Goal: Task Accomplishment & Management: Manage account settings

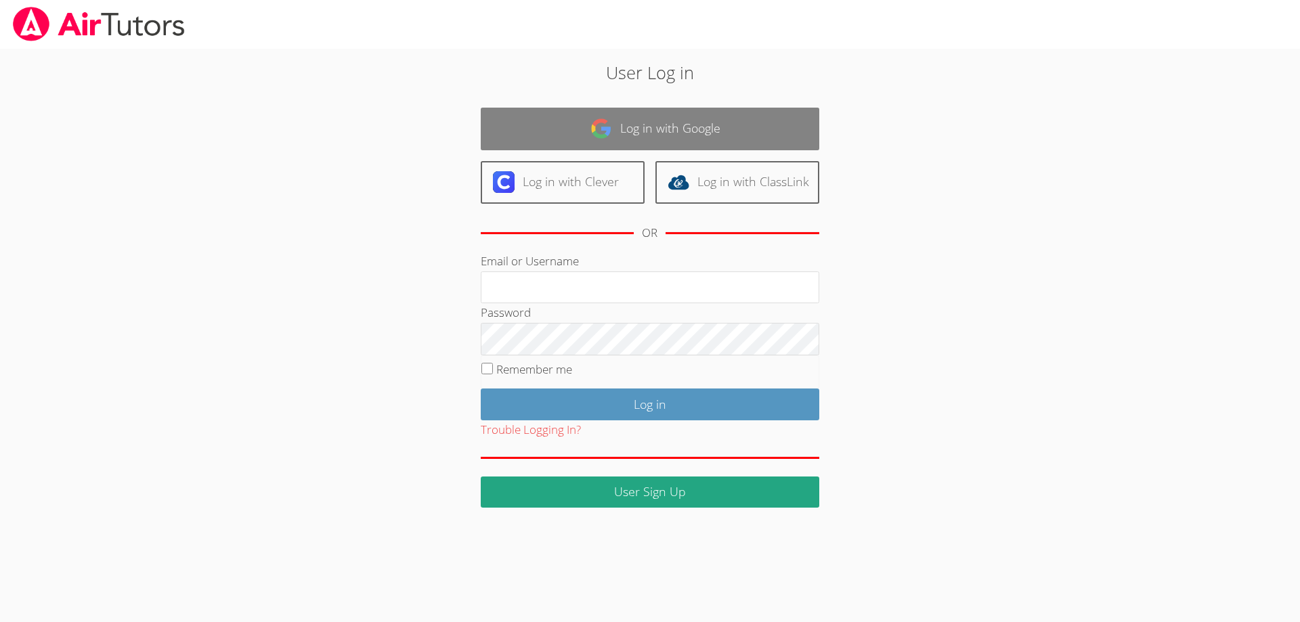
click at [612, 131] on link "Log in with Google" at bounding box center [650, 129] width 339 height 43
